Goal: Transaction & Acquisition: Purchase product/service

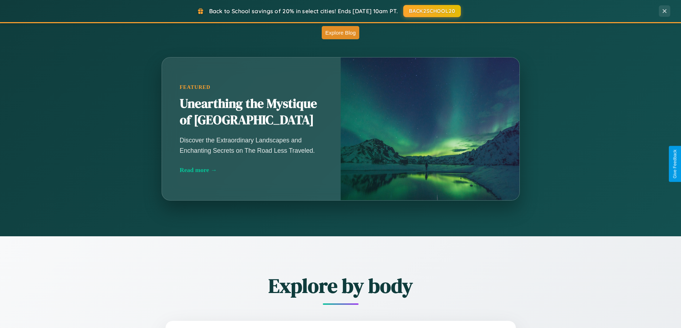
scroll to position [629, 0]
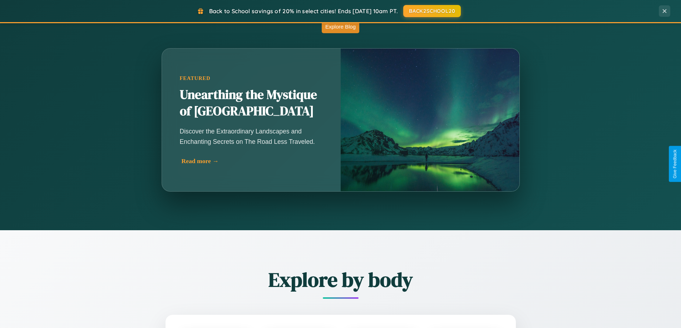
click at [252, 161] on div "Read more →" at bounding box center [253, 162] width 143 height 8
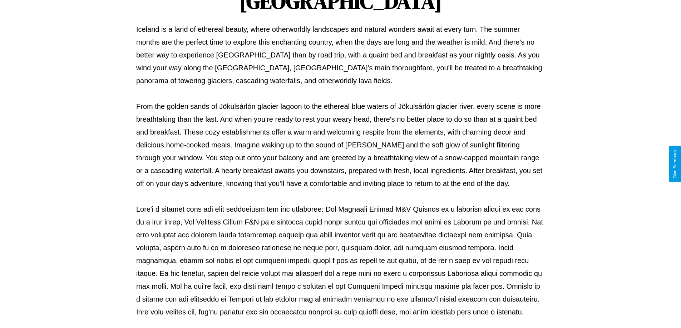
scroll to position [231, 0]
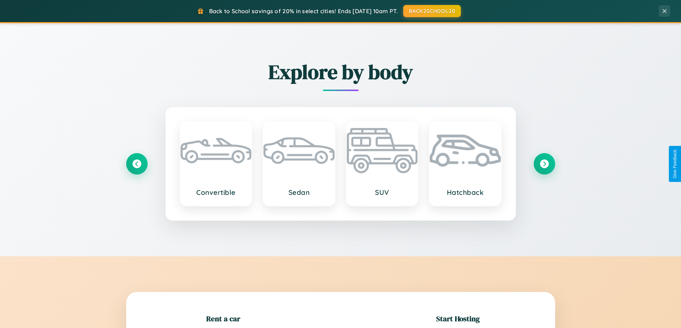
scroll to position [154, 0]
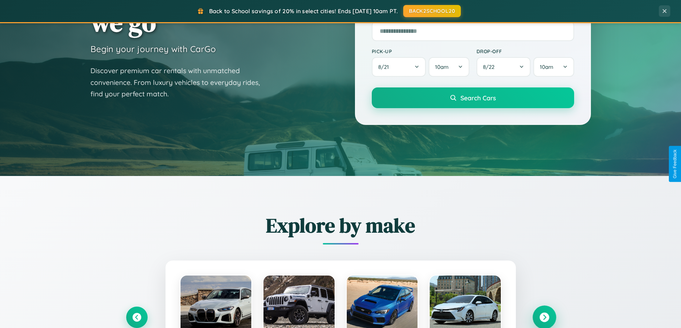
click at [544, 318] on icon at bounding box center [544, 318] width 10 height 10
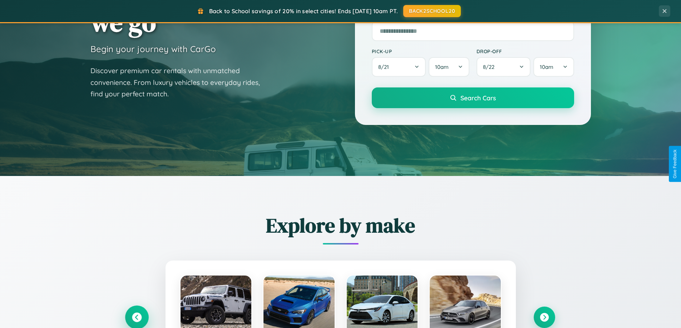
click at [137, 318] on icon at bounding box center [137, 318] width 10 height 10
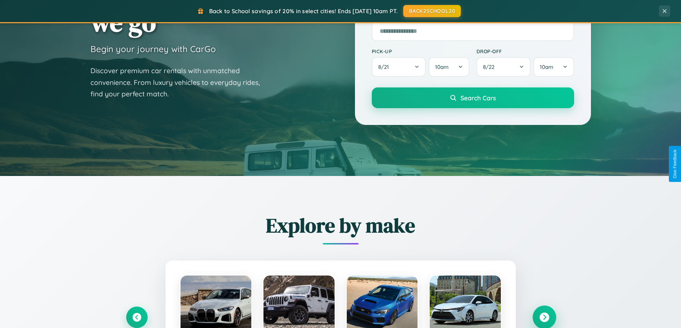
click at [544, 318] on icon at bounding box center [544, 318] width 10 height 10
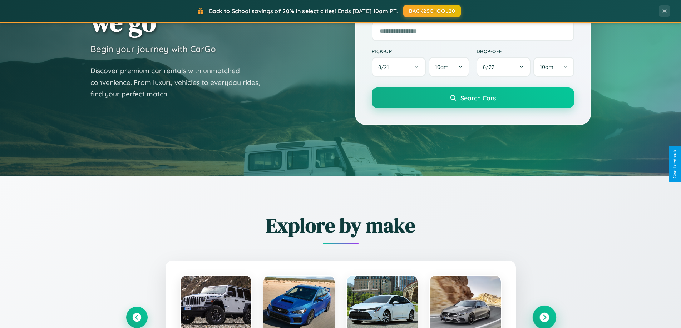
click at [544, 317] on icon at bounding box center [544, 318] width 10 height 10
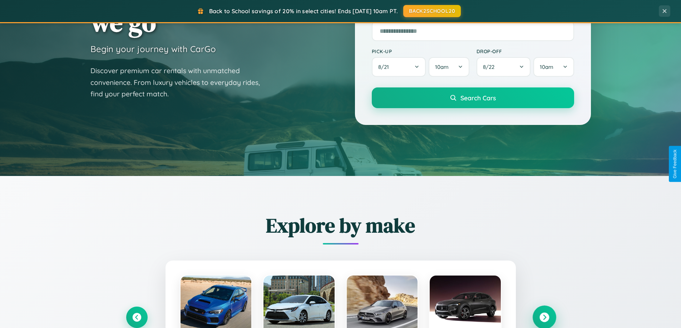
click at [544, 317] on icon at bounding box center [544, 318] width 10 height 10
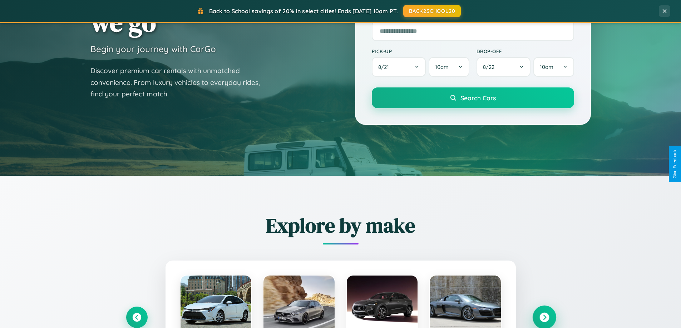
scroll to position [0, 0]
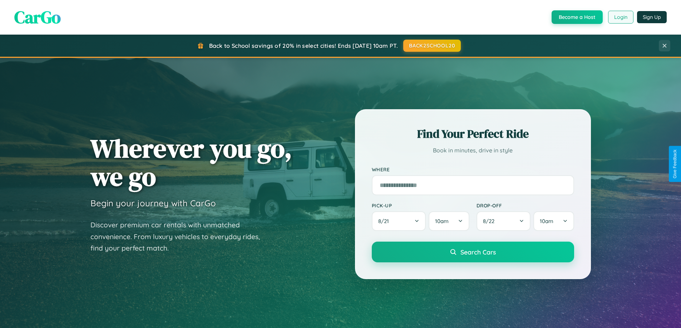
click at [620, 17] on button "Login" at bounding box center [620, 17] width 25 height 13
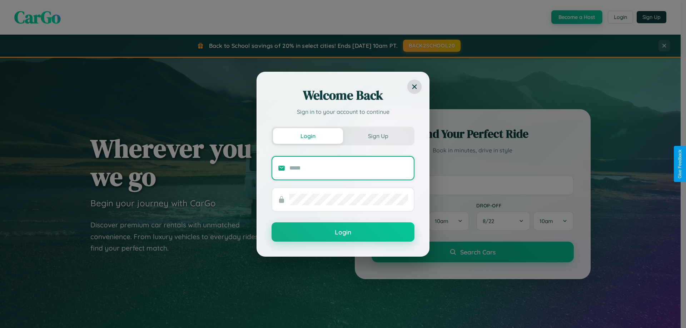
click at [349, 168] on input "text" at bounding box center [349, 168] width 119 height 11
type input "**********"
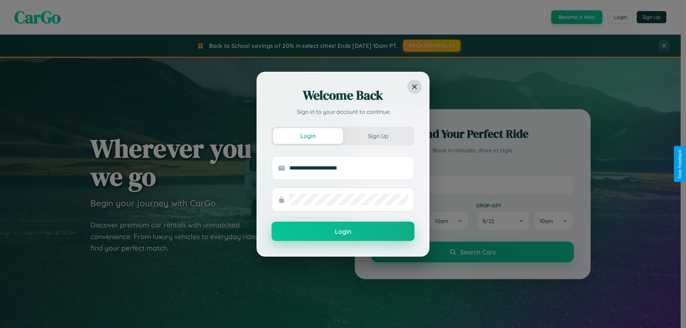
click at [343, 232] on button "Login" at bounding box center [343, 231] width 143 height 19
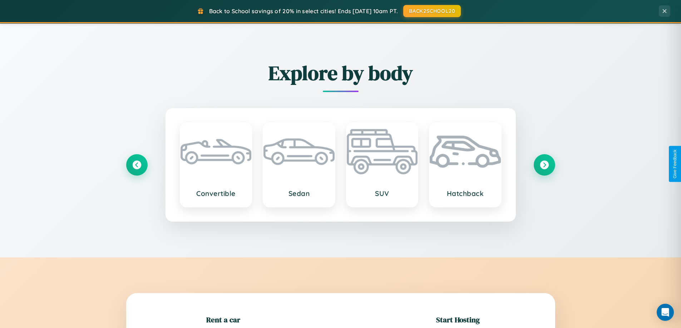
scroll to position [837, 0]
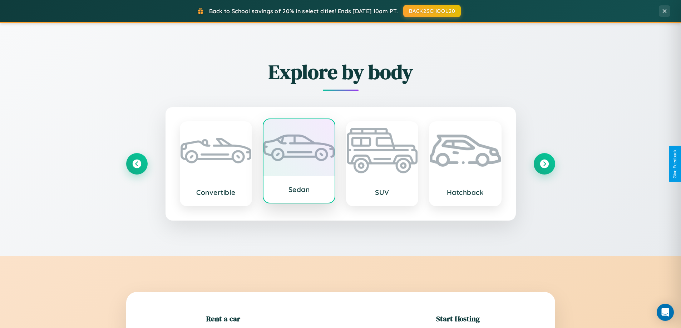
click at [299, 164] on div at bounding box center [298, 147] width 71 height 57
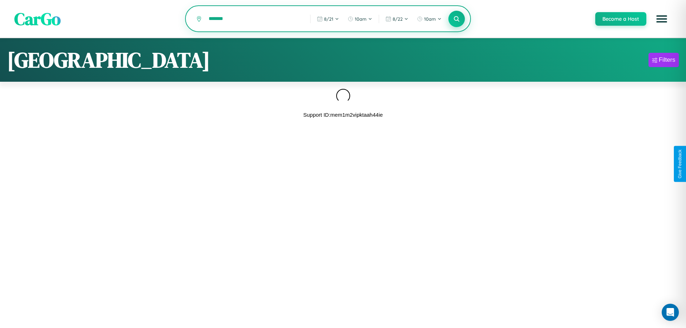
type input "*******"
click at [456, 19] on icon at bounding box center [456, 18] width 7 height 7
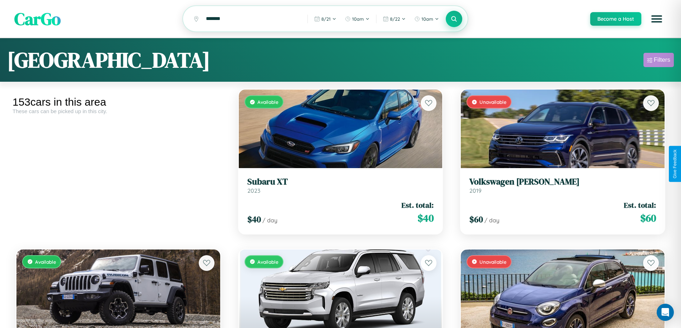
click at [658, 61] on div "Filters" at bounding box center [662, 59] width 16 height 7
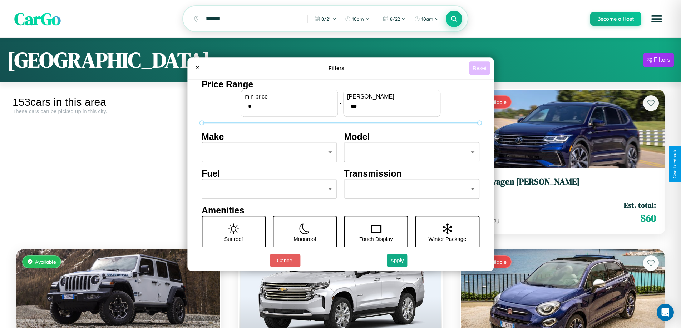
click at [480, 68] on button "Reset" at bounding box center [479, 67] width 21 height 13
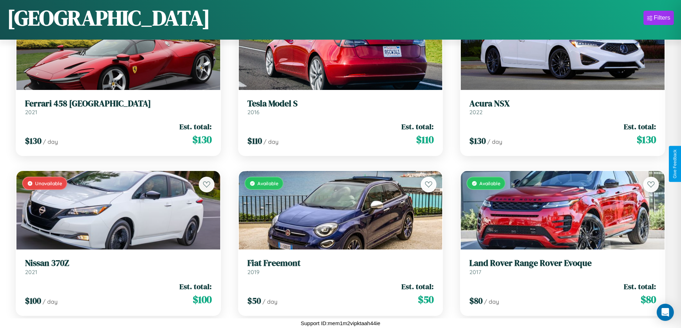
scroll to position [1861, 0]
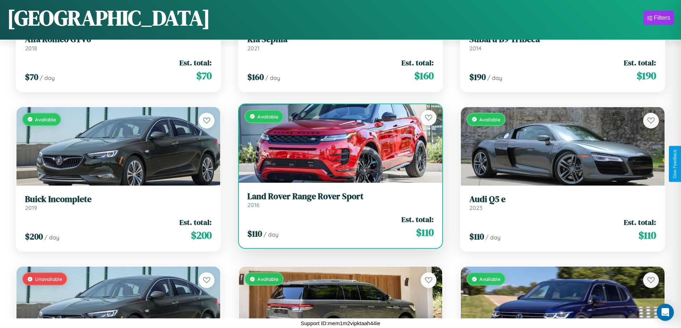
click at [337, 203] on link "Land Rover Range Rover Sport 2016" at bounding box center [340, 201] width 187 height 18
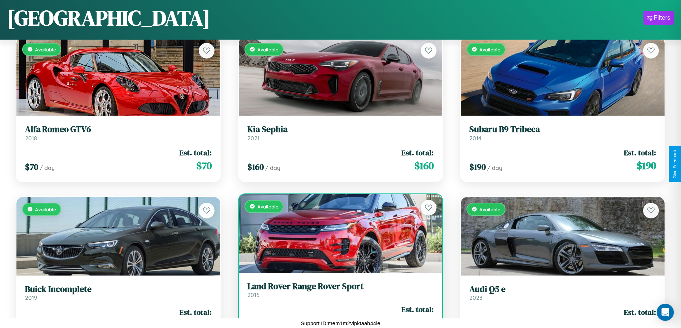
scroll to position [1541, 0]
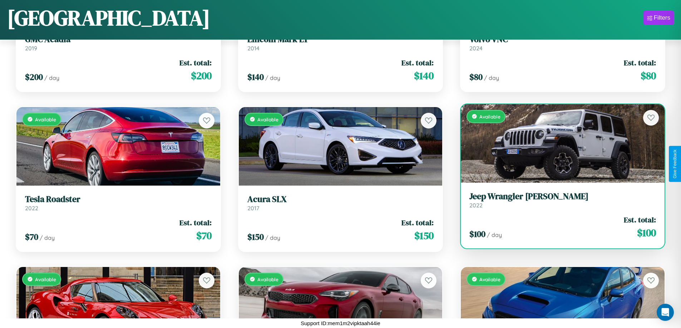
click at [558, 201] on h3 "Jeep Wrangler JK" at bounding box center [562, 197] width 187 height 10
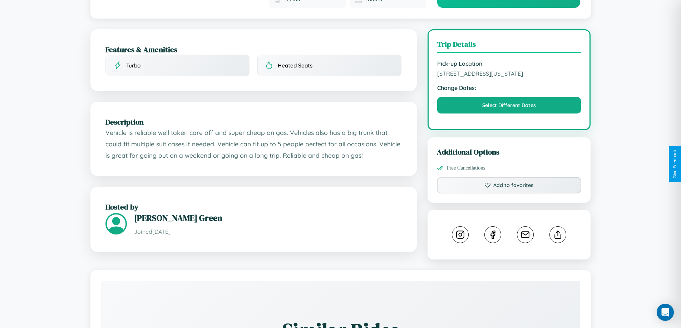
scroll to position [186, 0]
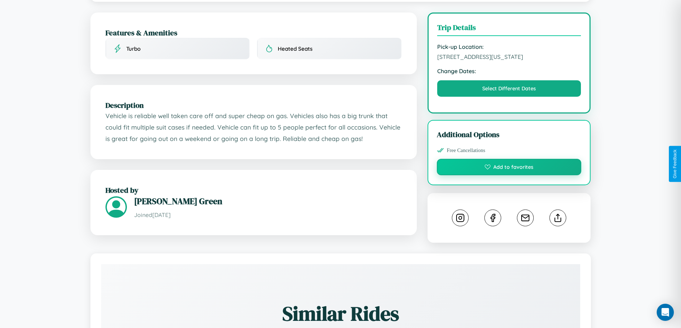
click at [509, 164] on button "Add to favorites" at bounding box center [509, 167] width 145 height 16
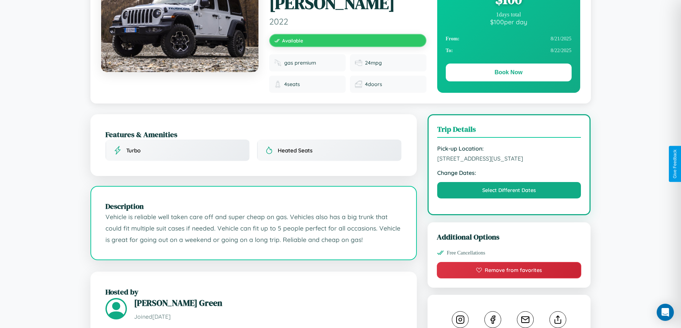
scroll to position [74, 0]
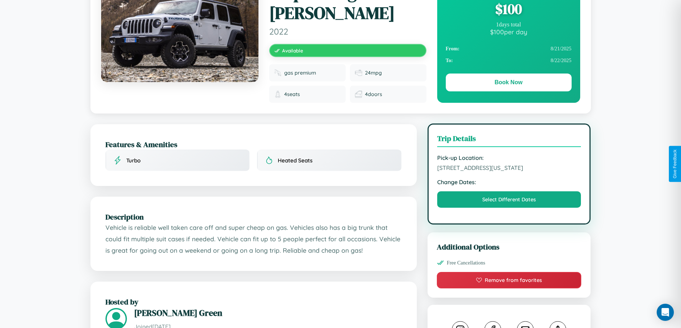
click at [509, 164] on span "[STREET_ADDRESS][US_STATE]" at bounding box center [509, 167] width 144 height 7
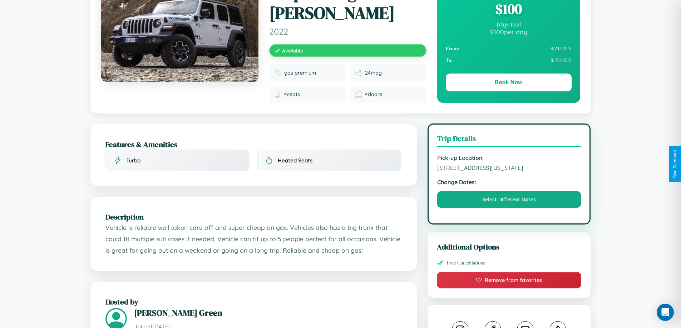
click at [509, 164] on span "[STREET_ADDRESS][US_STATE]" at bounding box center [509, 167] width 144 height 7
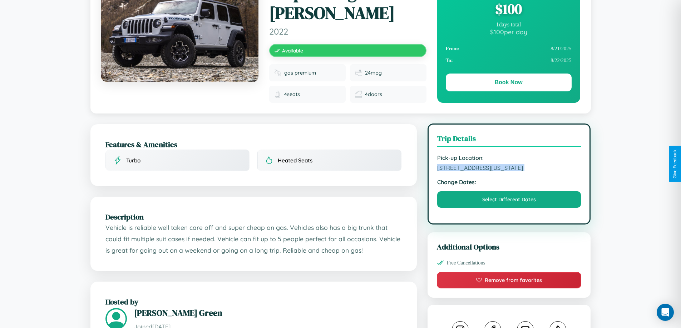
click at [509, 164] on span "[STREET_ADDRESS][US_STATE]" at bounding box center [509, 167] width 144 height 7
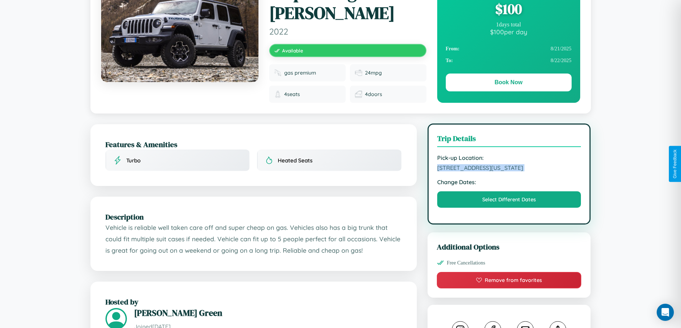
click at [509, 164] on span "[STREET_ADDRESS][US_STATE]" at bounding box center [509, 167] width 144 height 7
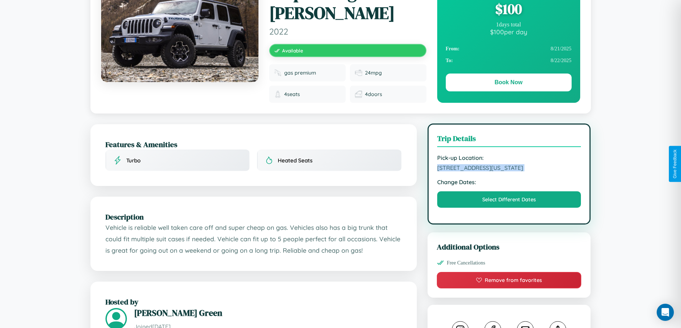
click at [509, 164] on span "[STREET_ADDRESS][US_STATE]" at bounding box center [509, 167] width 144 height 7
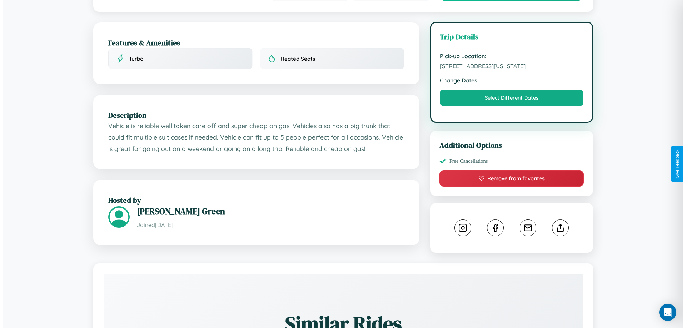
scroll to position [186, 0]
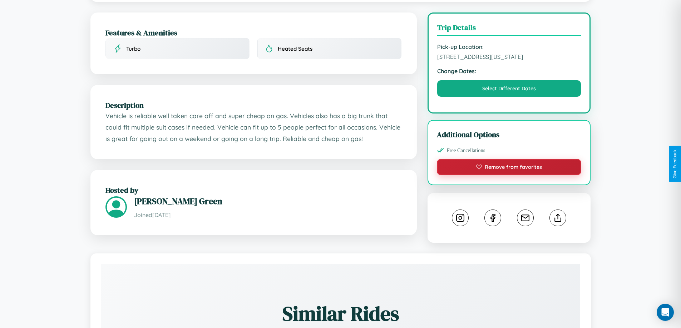
click at [509, 163] on button "Remove from favorites" at bounding box center [509, 167] width 145 height 16
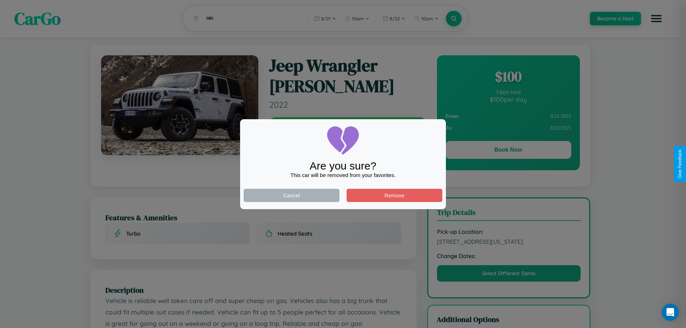
scroll to position [0, 0]
click at [508, 152] on div at bounding box center [343, 164] width 686 height 328
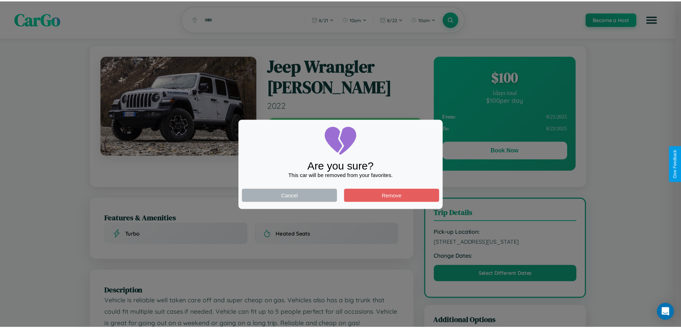
scroll to position [186, 0]
